Goal: Information Seeking & Learning: Check status

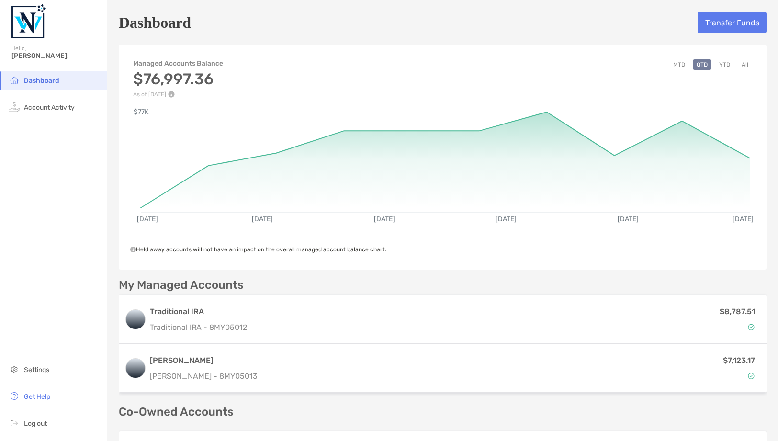
click at [134, 78] on h3 "$76,997.36" at bounding box center [178, 79] width 90 height 18
drag, startPoint x: 137, startPoint y: 79, endPoint x: 191, endPoint y: 77, distance: 53.7
click at [191, 77] on h3 "$76,997.36" at bounding box center [178, 79] width 90 height 18
copy h3 "$76,997"
click at [728, 62] on button "YTD" at bounding box center [725, 64] width 19 height 11
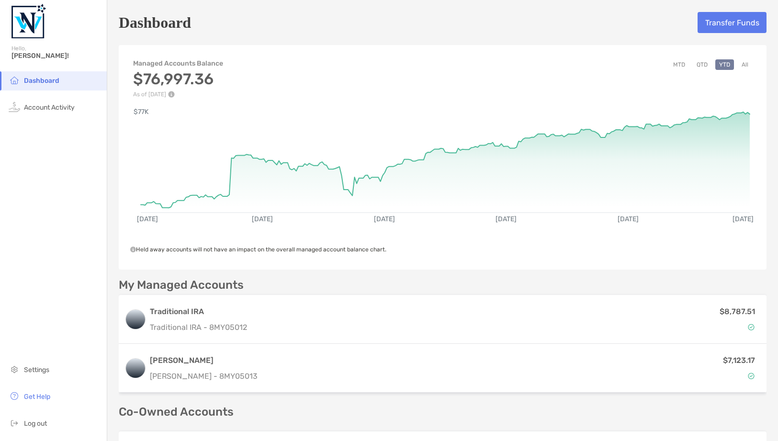
click at [747, 64] on button "All" at bounding box center [745, 64] width 14 height 11
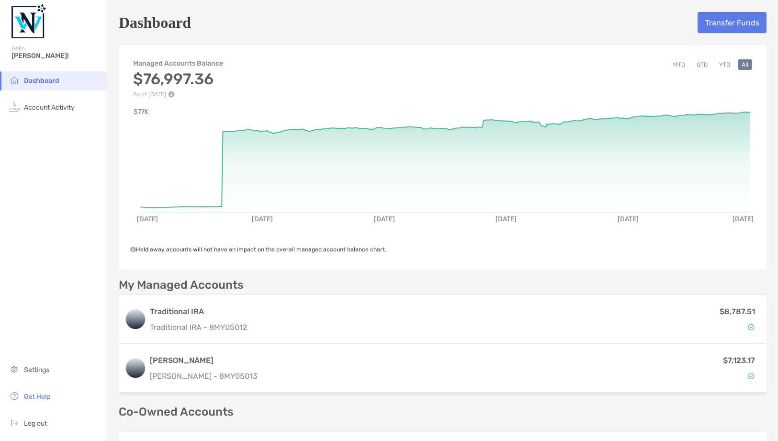
click at [724, 68] on button "YTD" at bounding box center [725, 64] width 19 height 11
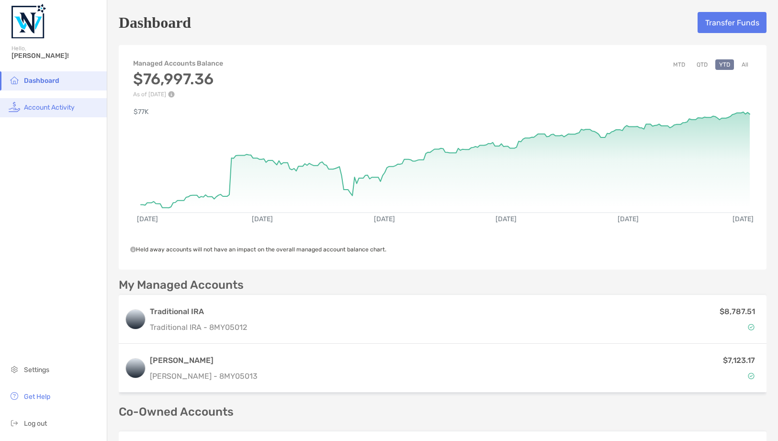
click at [77, 104] on li "Account Activity" at bounding box center [53, 107] width 107 height 19
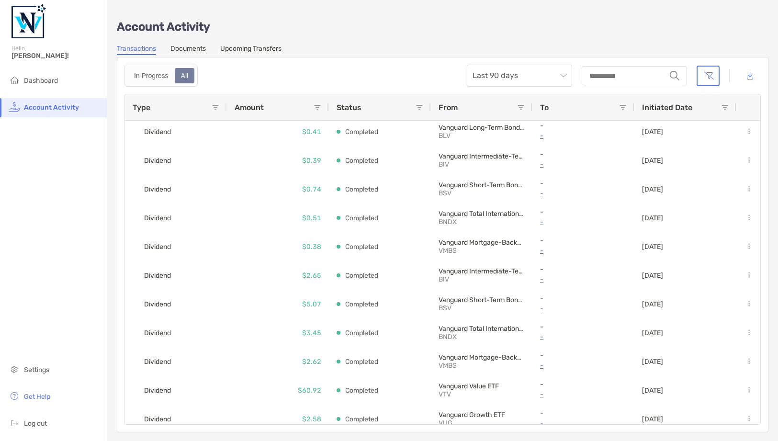
scroll to position [120, 0]
click at [537, 71] on span "Last 90 days" at bounding box center [520, 75] width 94 height 21
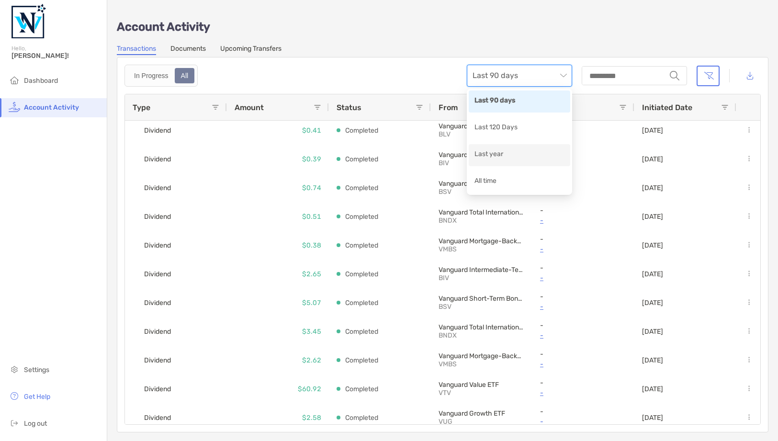
click at [503, 153] on div "Last year" at bounding box center [520, 155] width 90 height 12
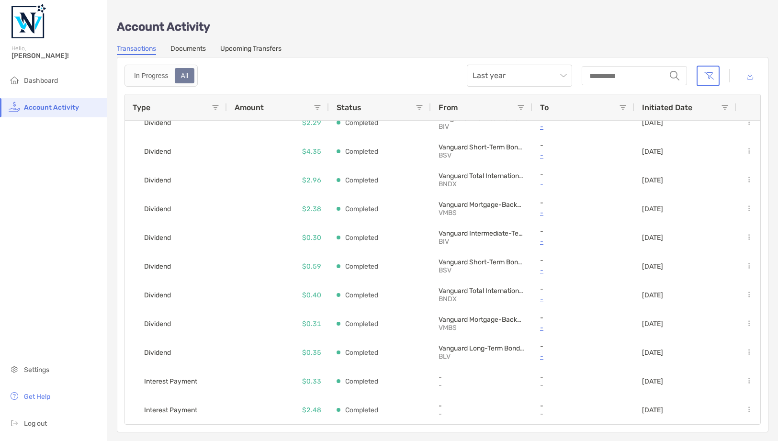
click at [242, 47] on link "Upcoming Transfers" at bounding box center [250, 50] width 61 height 11
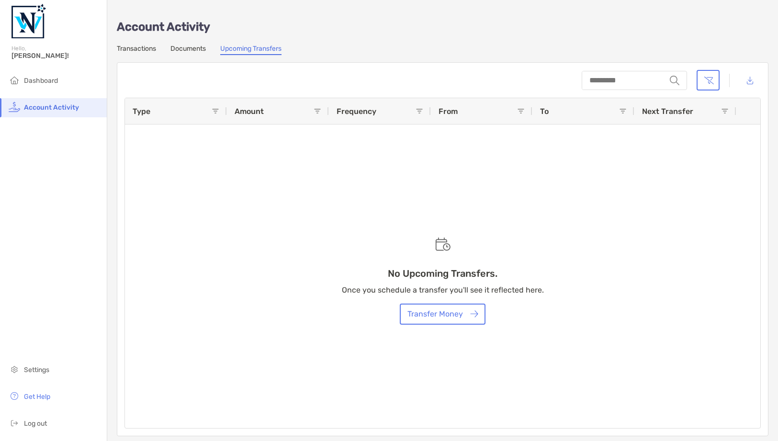
click at [205, 44] on div "Account Activity Transactions Documents Upcoming Transfers string Type Amount F…" at bounding box center [442, 223] width 671 height 446
click at [195, 48] on link "Documents" at bounding box center [188, 50] width 35 height 11
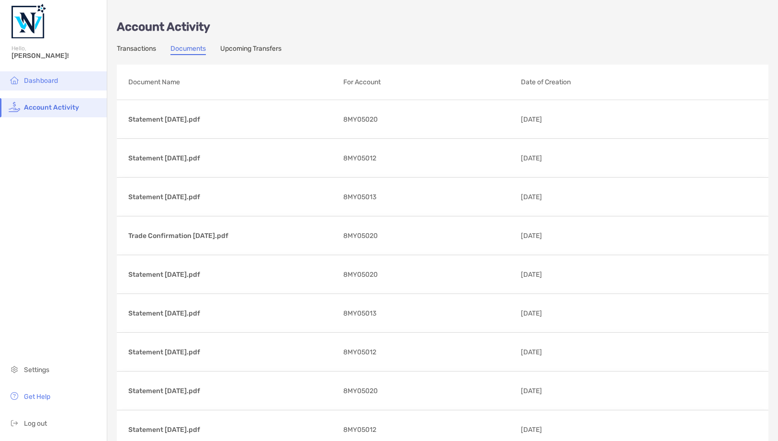
click at [65, 87] on li "Dashboard" at bounding box center [53, 80] width 107 height 19
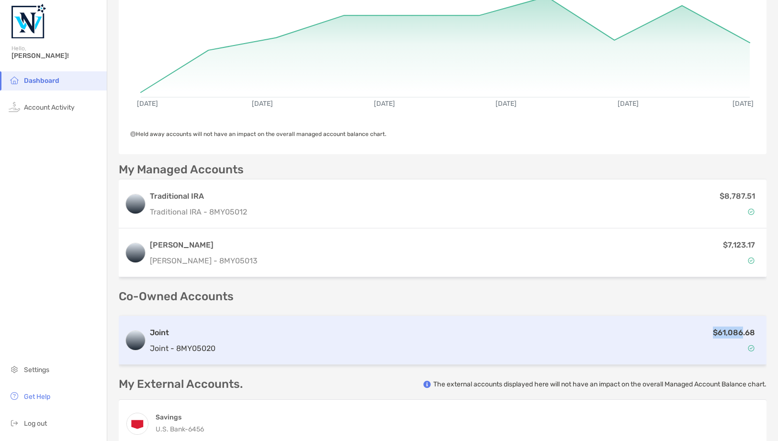
drag, startPoint x: 715, startPoint y: 332, endPoint x: 742, endPoint y: 334, distance: 27.3
click at [742, 334] on p "$61,086.68" at bounding box center [734, 333] width 42 height 12
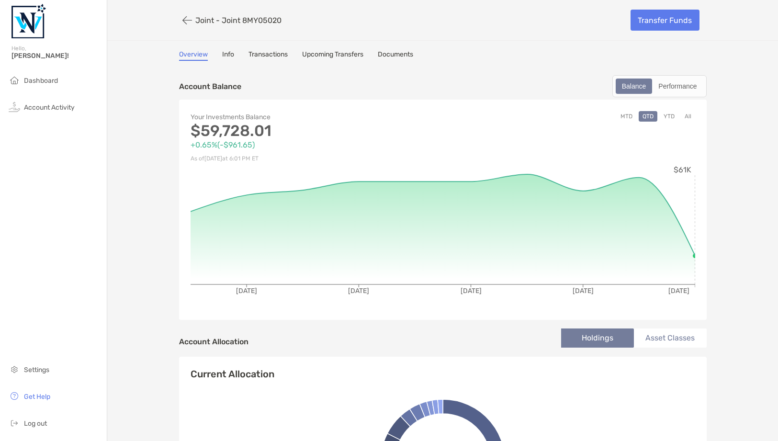
click at [189, 17] on icon "button" at bounding box center [187, 20] width 10 height 11
